Goal: Information Seeking & Learning: Learn about a topic

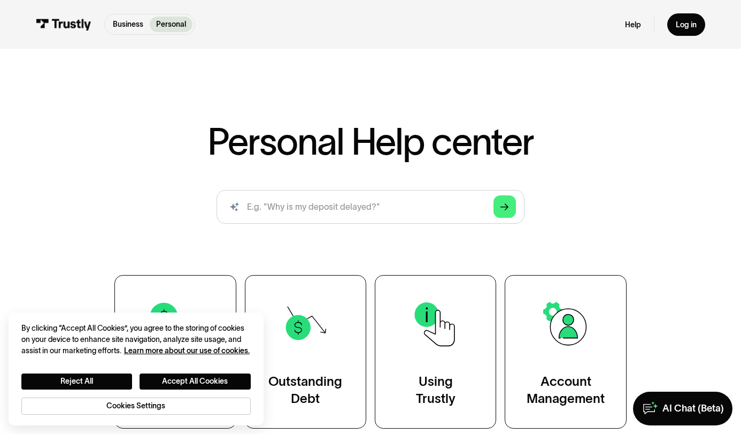
click at [168, 243] on div "Personal Help center AI-powered search ( 1 / 4 ) Type your question and our sma…" at bounding box center [371, 276] width 616 height 306
click at [273, 125] on h1 "Personal Help center" at bounding box center [371, 141] width 326 height 37
